Goal: Task Accomplishment & Management: Manage account settings

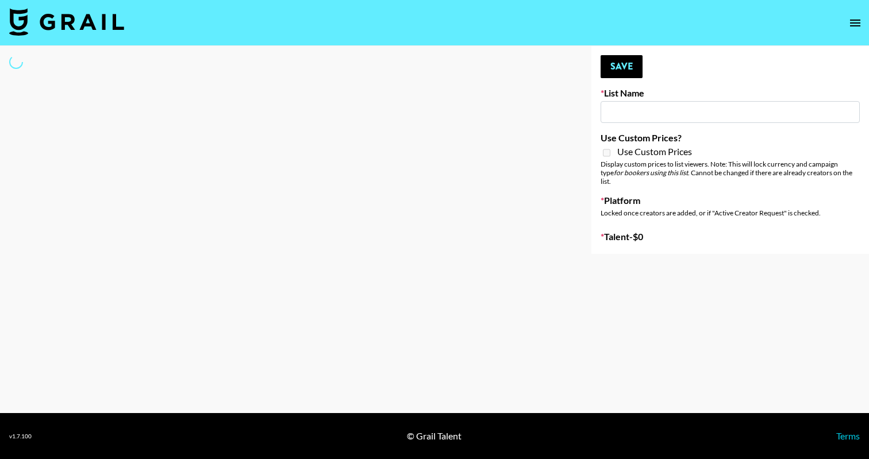
type input "Shokz"
select select "Song"
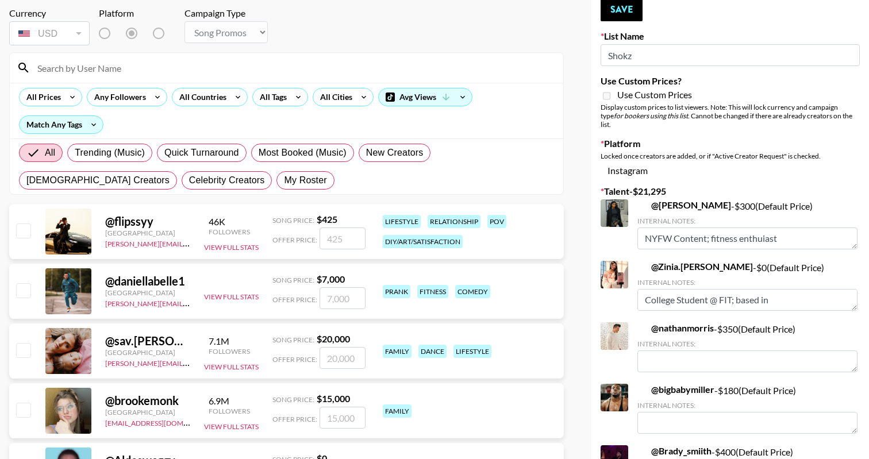
scroll to position [63, 0]
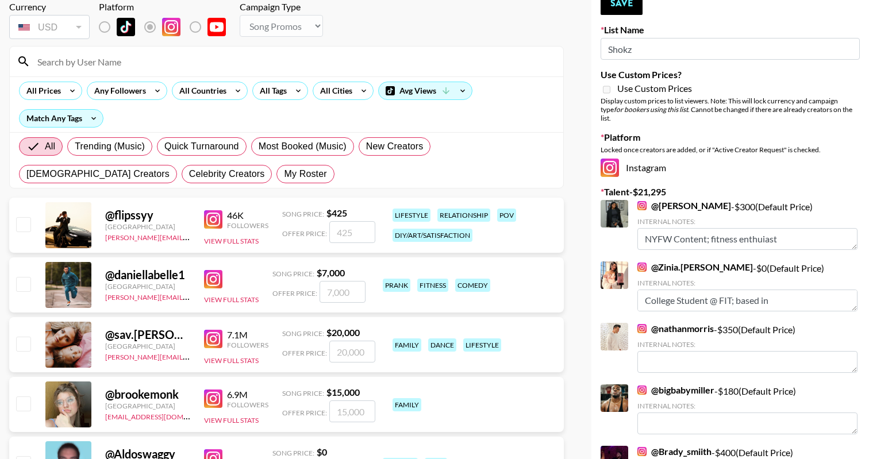
click at [149, 164] on div "All Trending (Music) Quick Turnaround Most Booked (Music) New Creators [DEMOGRA…" at bounding box center [286, 160] width 539 height 55
click at [284, 173] on span "My Roster" at bounding box center [305, 174] width 43 height 14
click at [284, 174] on input "My Roster" at bounding box center [284, 174] width 0 height 0
radio input "true"
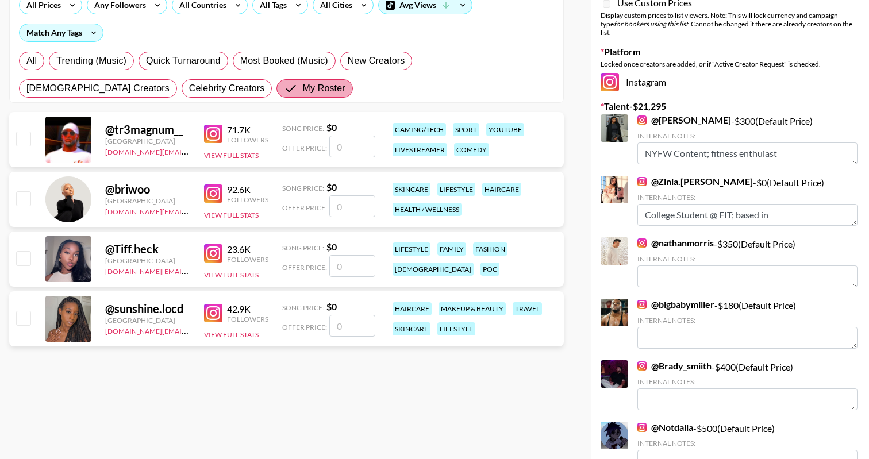
scroll to position [169, 0]
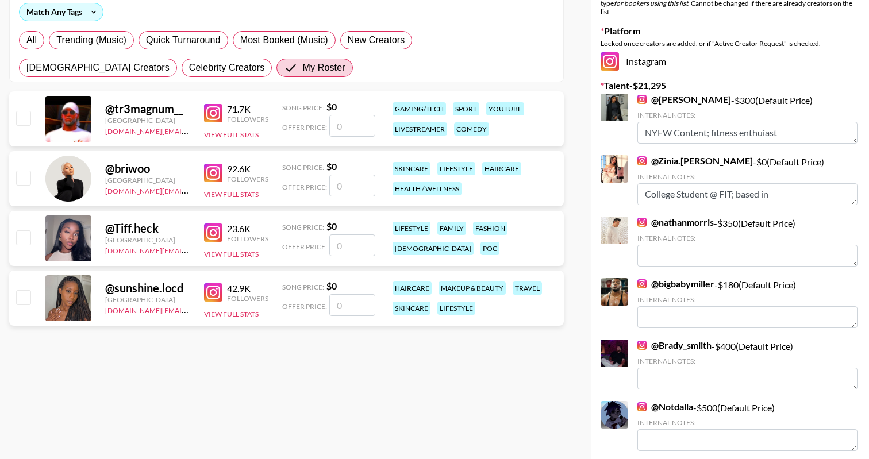
click at [21, 179] on input "checkbox" at bounding box center [23, 178] width 14 height 14
click at [22, 181] on input "checkbox" at bounding box center [23, 178] width 14 height 14
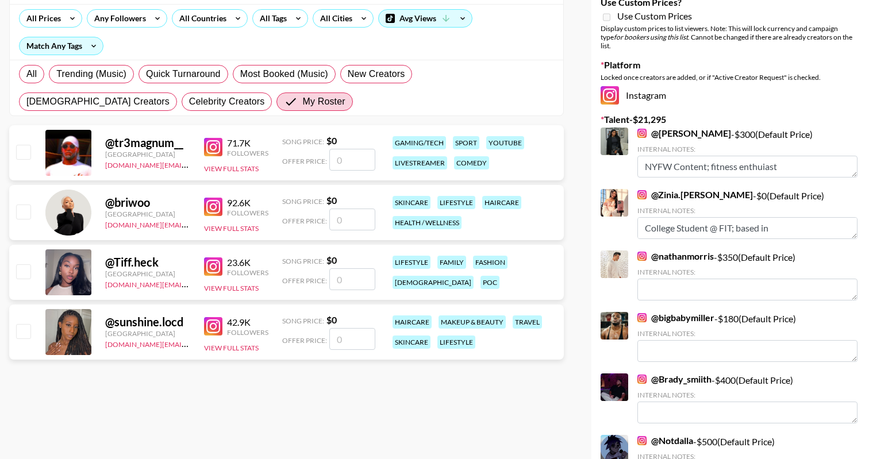
scroll to position [137, 0]
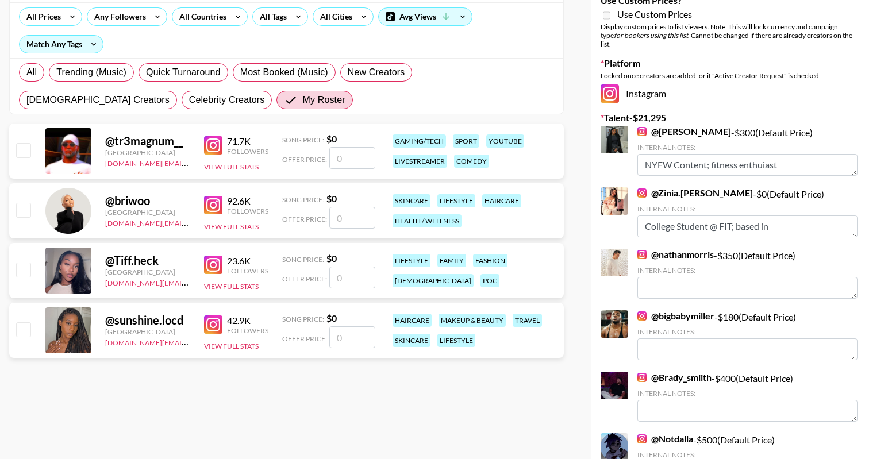
click at [349, 217] on input "number" at bounding box center [352, 218] width 46 height 22
click at [23, 210] on input "checkbox" at bounding box center [23, 210] width 14 height 14
click at [346, 217] on input "number" at bounding box center [352, 218] width 46 height 22
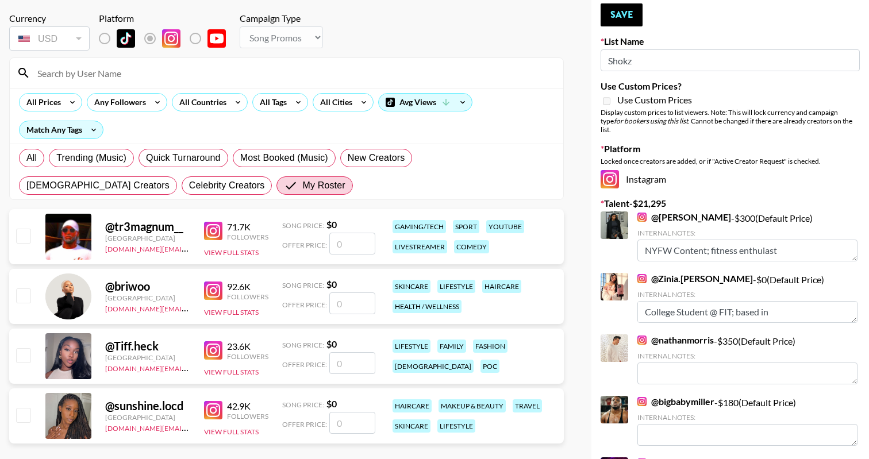
scroll to position [64, 0]
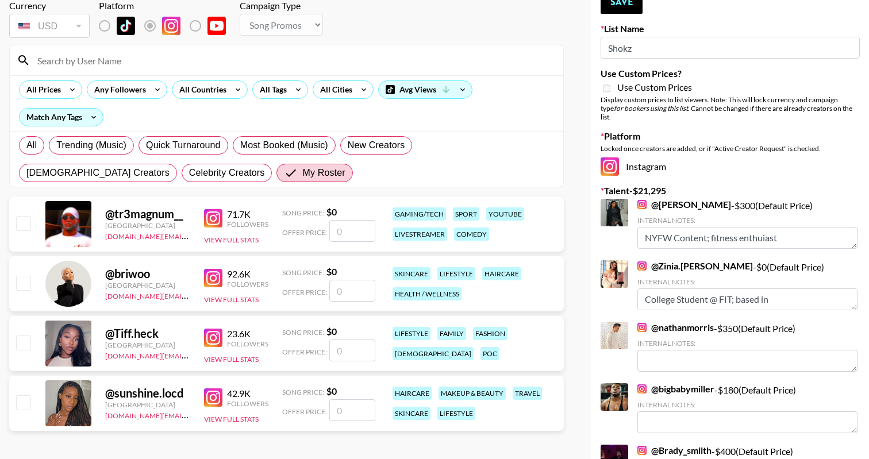
click at [672, 36] on div "List Name Shokz" at bounding box center [729, 41] width 259 height 36
click at [22, 285] on input "checkbox" at bounding box center [23, 283] width 14 height 14
checkbox input "false"
click at [189, 166] on span "Celebrity Creators" at bounding box center [227, 173] width 76 height 14
click at [189, 173] on input "Celebrity Creators" at bounding box center [189, 173] width 0 height 0
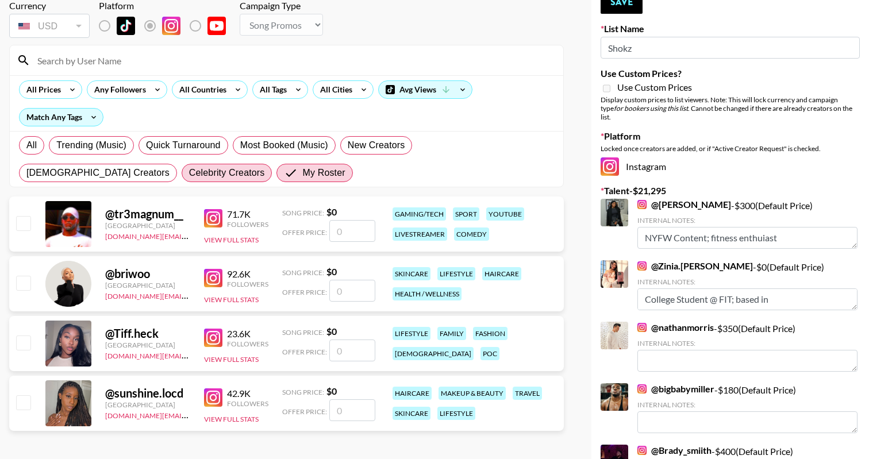
radio input "true"
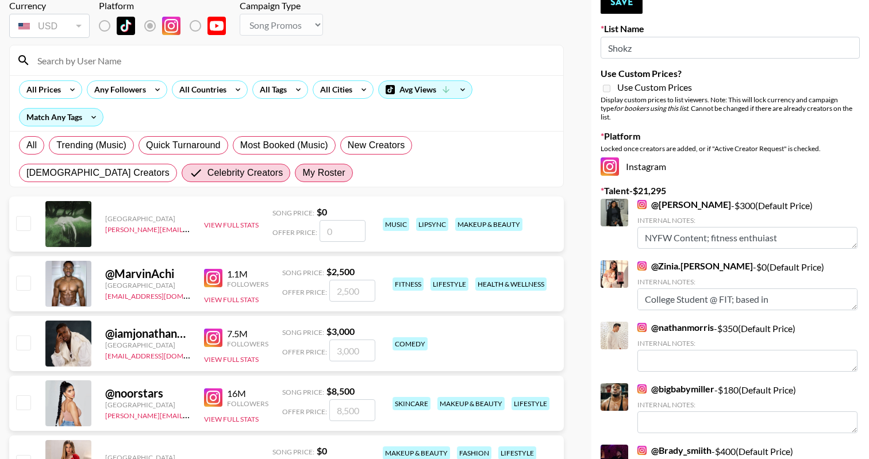
click at [302, 166] on span "My Roster" at bounding box center [323, 173] width 43 height 14
click at [302, 173] on input "My Roster" at bounding box center [302, 173] width 0 height 0
radio input "true"
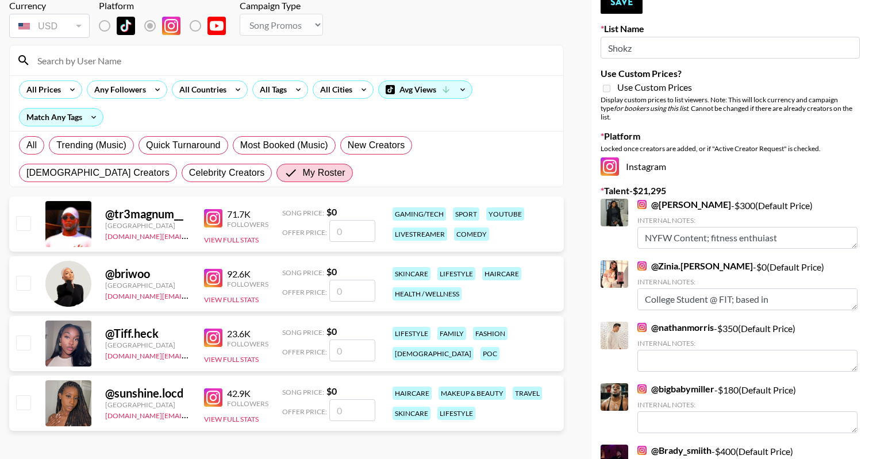
click at [105, 26] on label "Remove selected talent to change platforms" at bounding box center [113, 26] width 43 height 24
click at [358, 348] on input "number" at bounding box center [352, 350] width 46 height 22
click at [231, 357] on button "View Full Stats" at bounding box center [231, 359] width 55 height 9
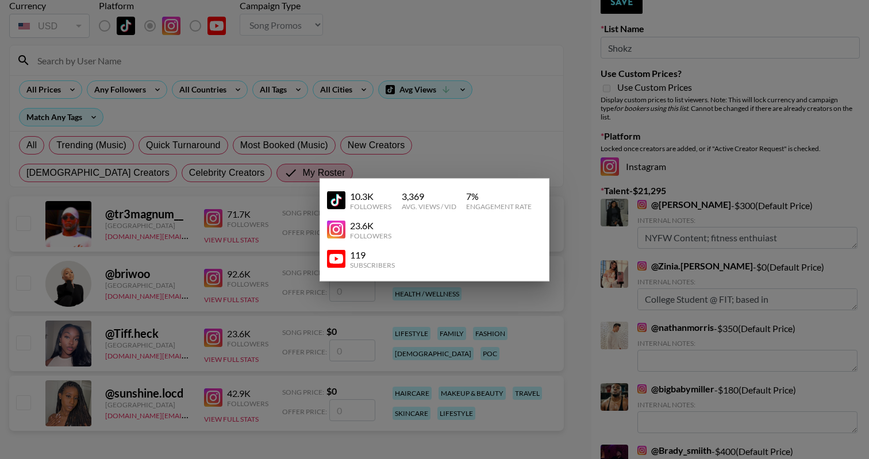
click at [333, 326] on div at bounding box center [434, 229] width 869 height 459
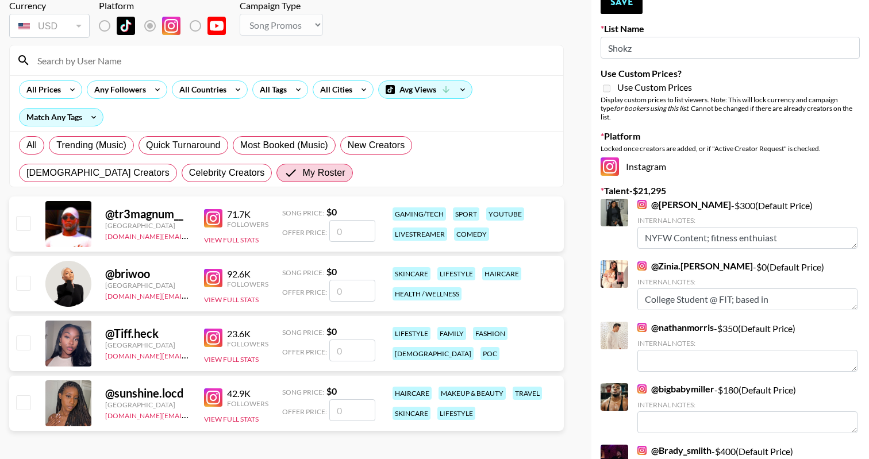
click at [24, 339] on input "checkbox" at bounding box center [23, 342] width 14 height 14
checkbox input "false"
click at [342, 286] on input "number" at bounding box center [352, 291] width 46 height 22
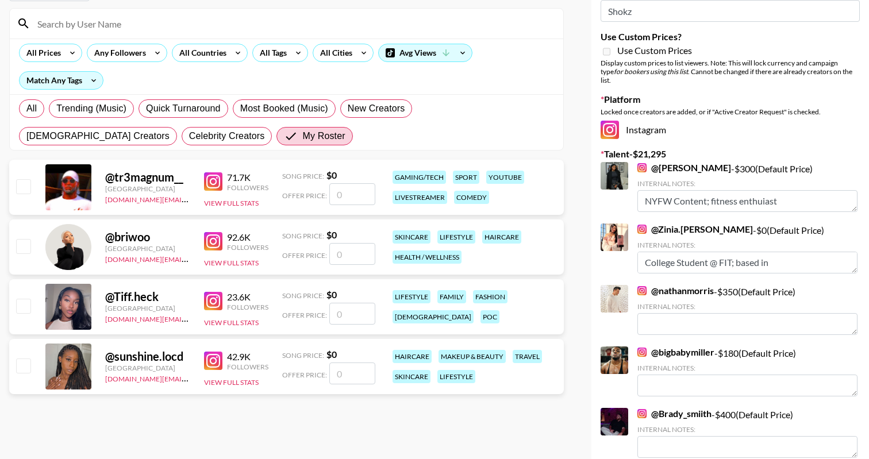
scroll to position [103, 0]
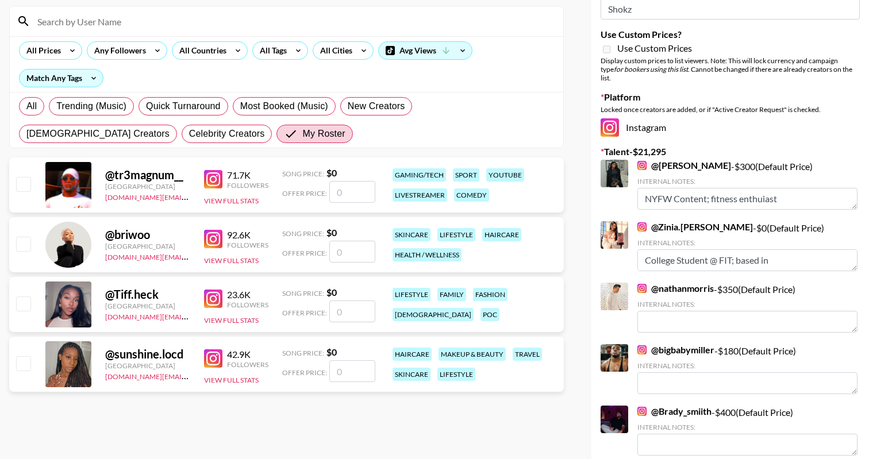
click at [14, 234] on div "@ briwoo [GEOGRAPHIC_DATA] [DOMAIN_NAME][EMAIL_ADDRESS][DOMAIN_NAME] 92.6K Foll…" at bounding box center [286, 244] width 554 height 55
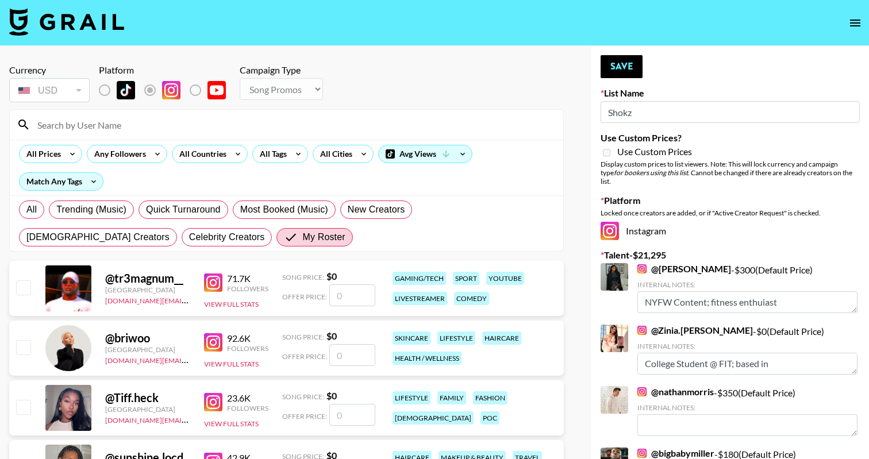
scroll to position [0, 0]
click at [663, 111] on input "Shokz" at bounding box center [729, 112] width 259 height 22
click at [627, 71] on button "Save" at bounding box center [621, 66] width 42 height 23
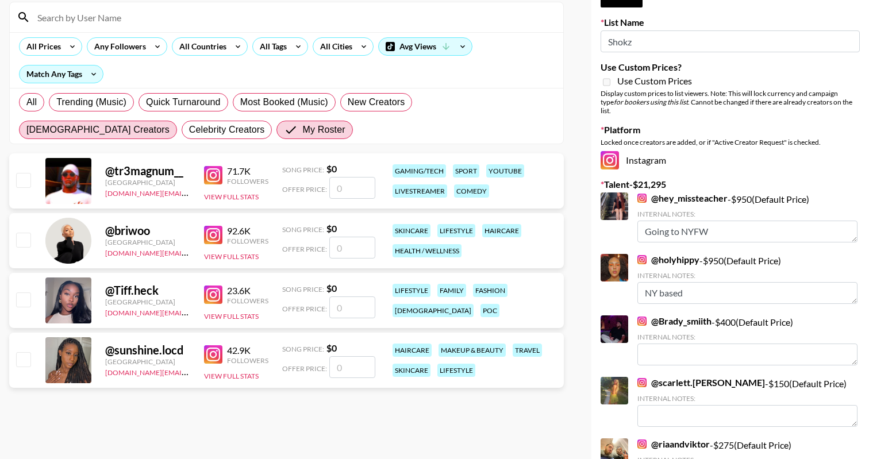
scroll to position [114, 0]
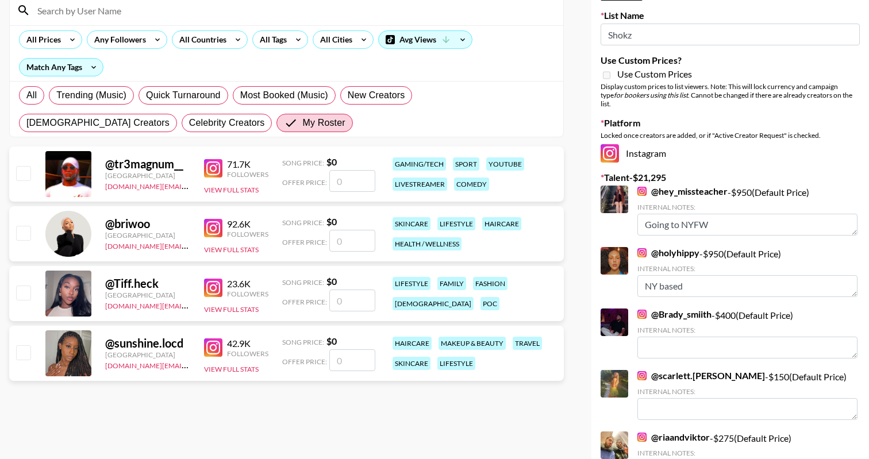
click at [28, 232] on input "checkbox" at bounding box center [23, 233] width 14 height 14
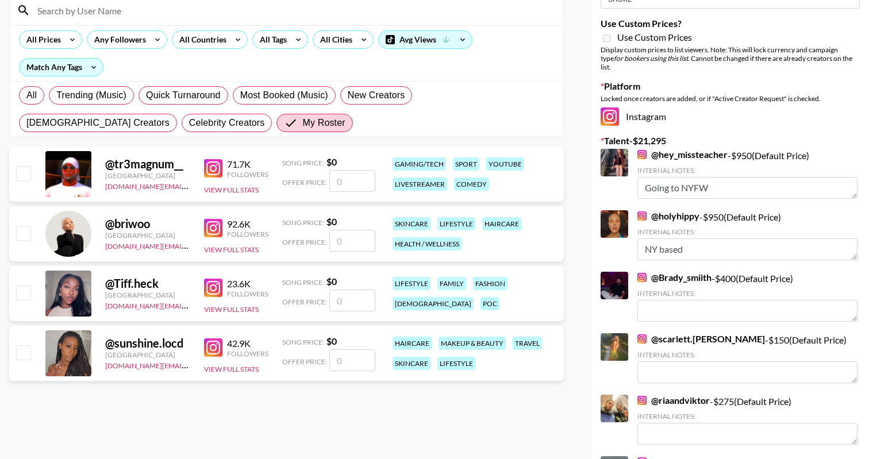
click at [28, 230] on input "checkbox" at bounding box center [23, 233] width 14 height 14
checkbox input "false"
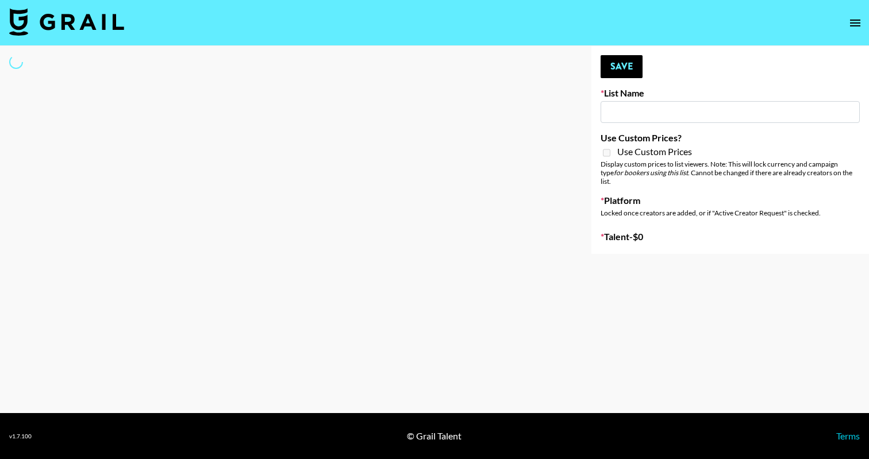
type input "Shokz"
select select "Song"
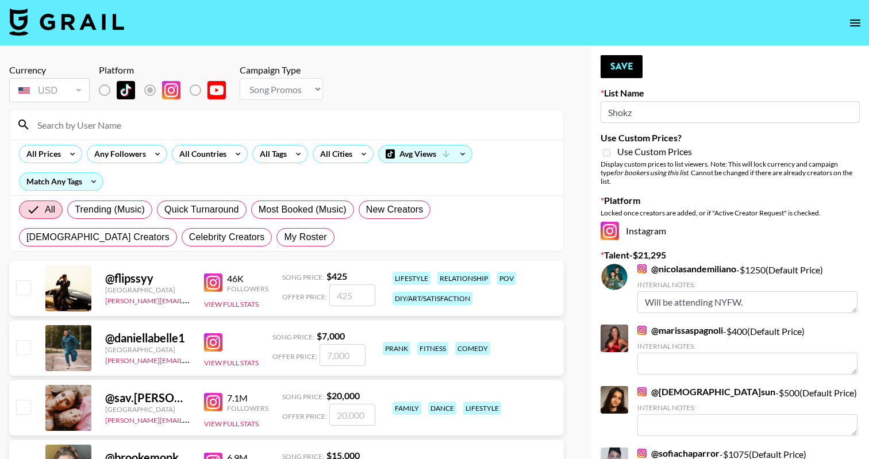
scroll to position [137, 0]
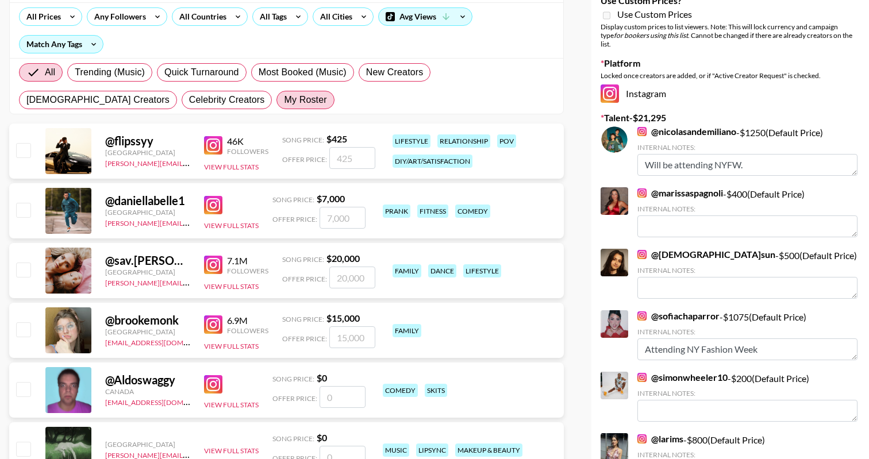
click at [284, 103] on span "My Roster" at bounding box center [305, 100] width 43 height 14
click at [284, 100] on input "My Roster" at bounding box center [284, 100] width 0 height 0
radio input "true"
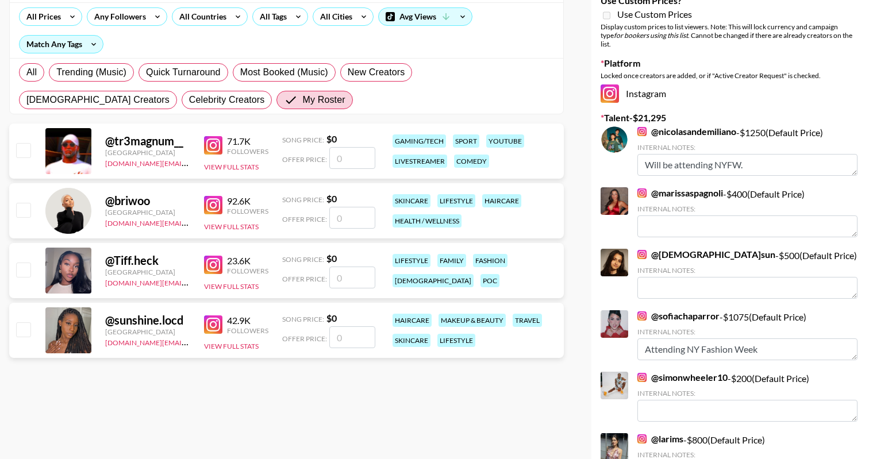
click at [18, 283] on div "@ Tiff.heck United States autumn.green@grail-talent.com 23.6K Followers View Fu…" at bounding box center [286, 270] width 554 height 55
click at [20, 279] on div at bounding box center [23, 271] width 18 height 20
click at [20, 272] on input "checkbox" at bounding box center [23, 270] width 14 height 14
click at [346, 268] on input "number" at bounding box center [352, 278] width 46 height 22
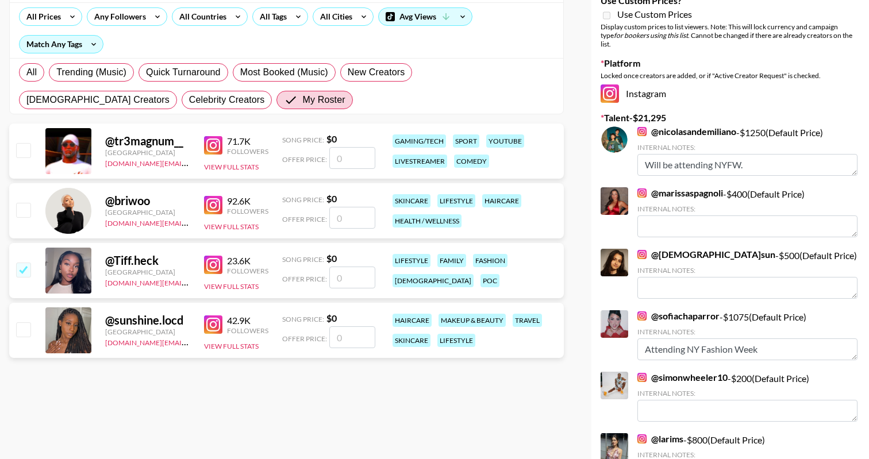
checkbox input "true"
type input "4"
checkbox input "false"
checkbox input "true"
type input "1750"
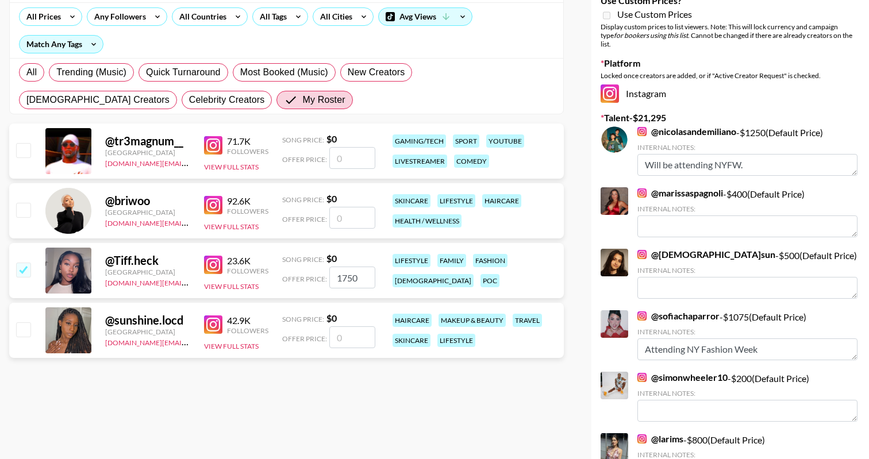
click at [349, 220] on input "number" at bounding box center [352, 218] width 46 height 22
checkbox input "true"
type input "3000"
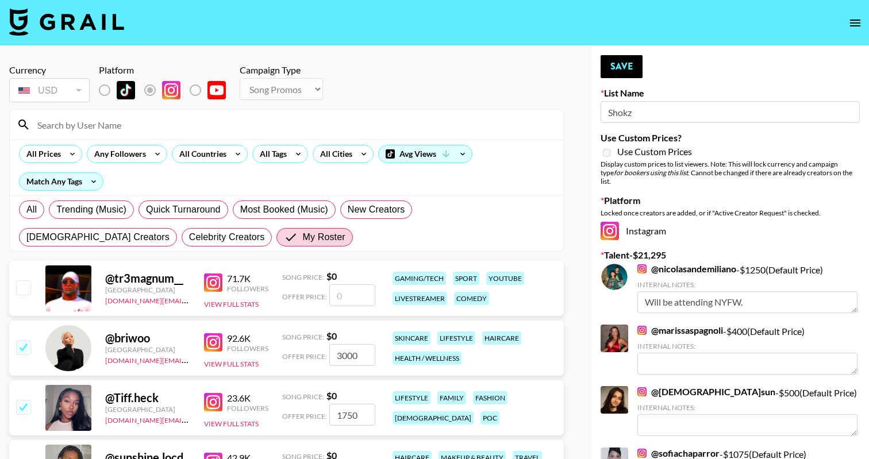
scroll to position [0, 0]
click at [627, 68] on button "Save" at bounding box center [621, 66] width 42 height 23
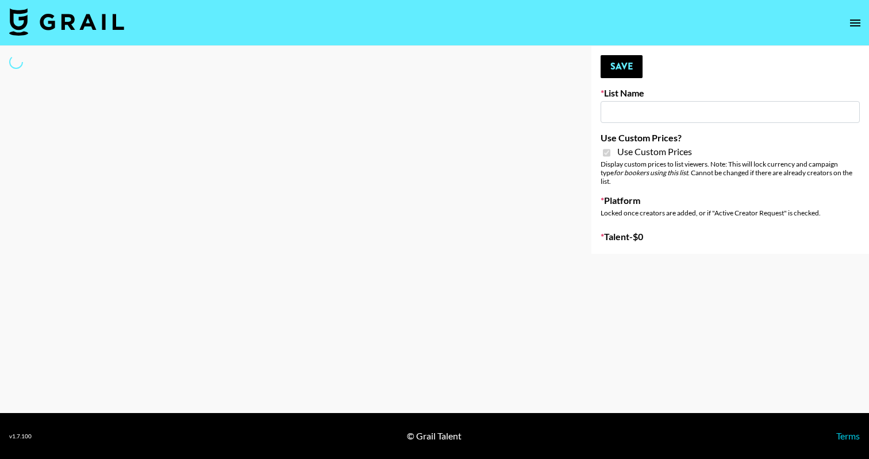
type input "Anker Home"
checkbox input "true"
select select "Brand"
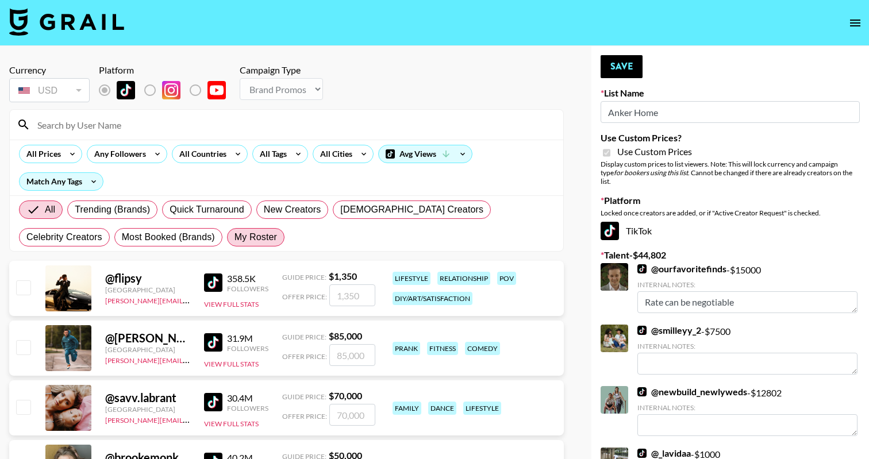
click at [234, 236] on span "My Roster" at bounding box center [255, 237] width 43 height 14
click at [234, 237] on input "My Roster" at bounding box center [234, 237] width 0 height 0
radio input "true"
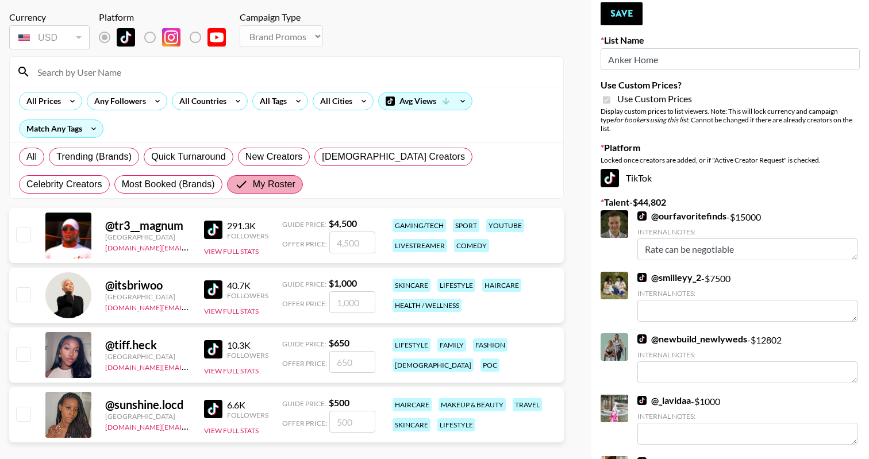
scroll to position [105, 0]
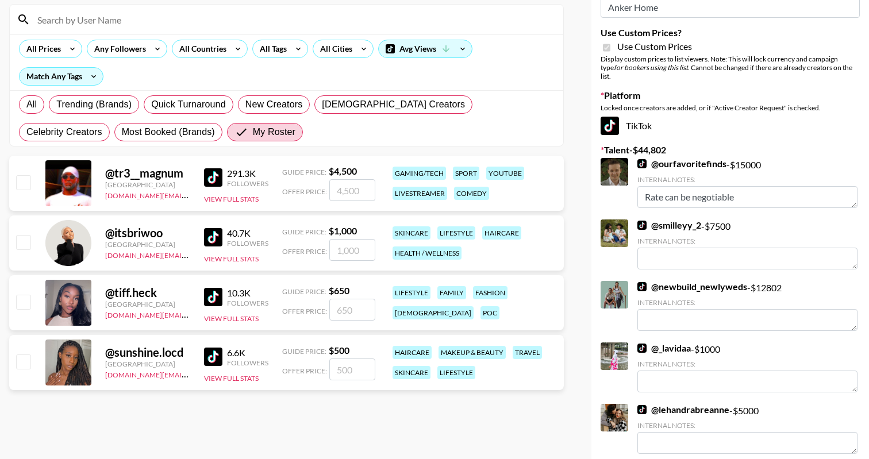
click at [28, 298] on input "checkbox" at bounding box center [23, 302] width 14 height 14
checkbox input "true"
type input "650"
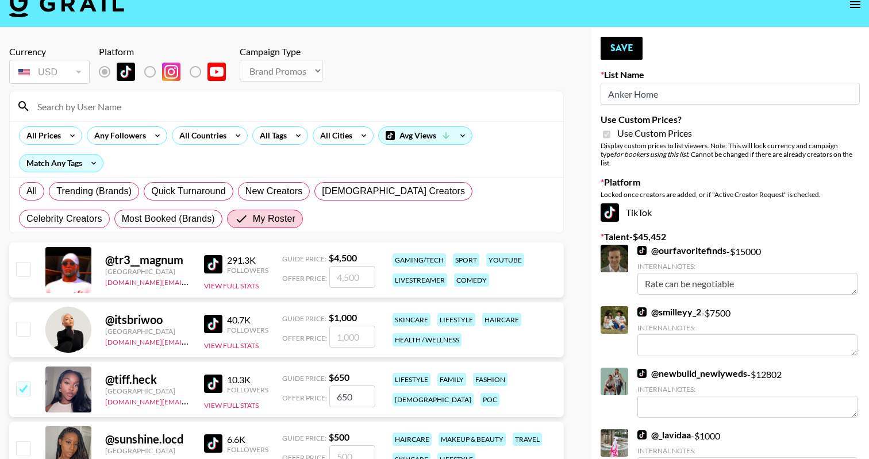
scroll to position [16, 0]
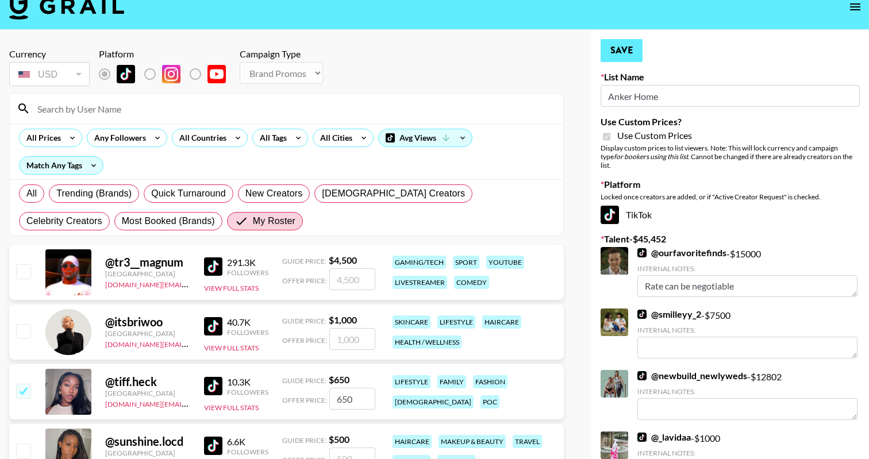
click at [627, 54] on button "Save" at bounding box center [621, 50] width 42 height 23
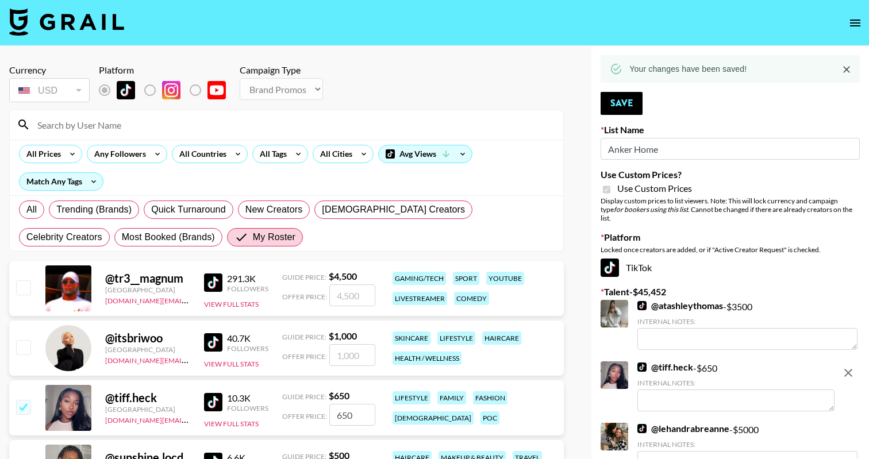
scroll to position [0, 0]
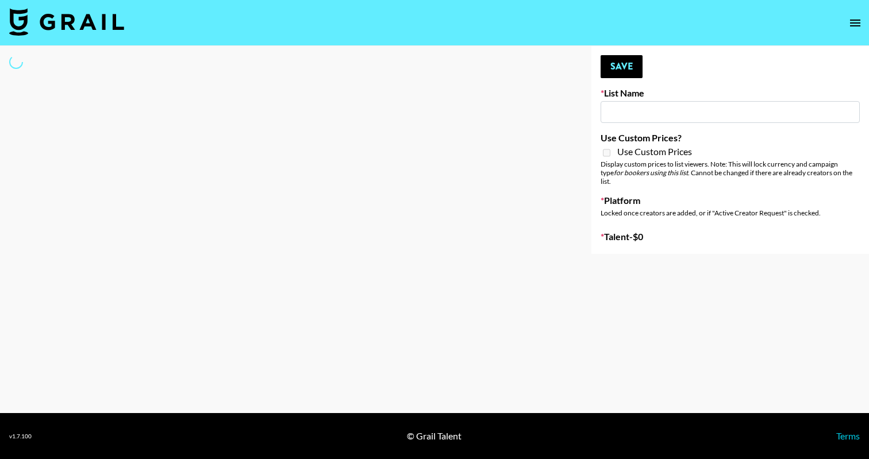
type input "Cetaphil SkinLABS brand immersion event in LDN"
select select "Song"
